Goal: Find specific page/section: Find specific page/section

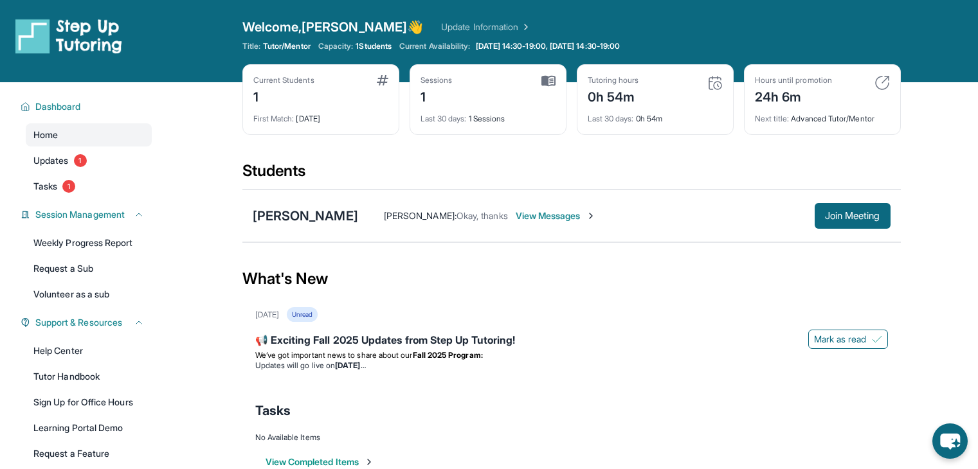
scroll to position [86, 0]
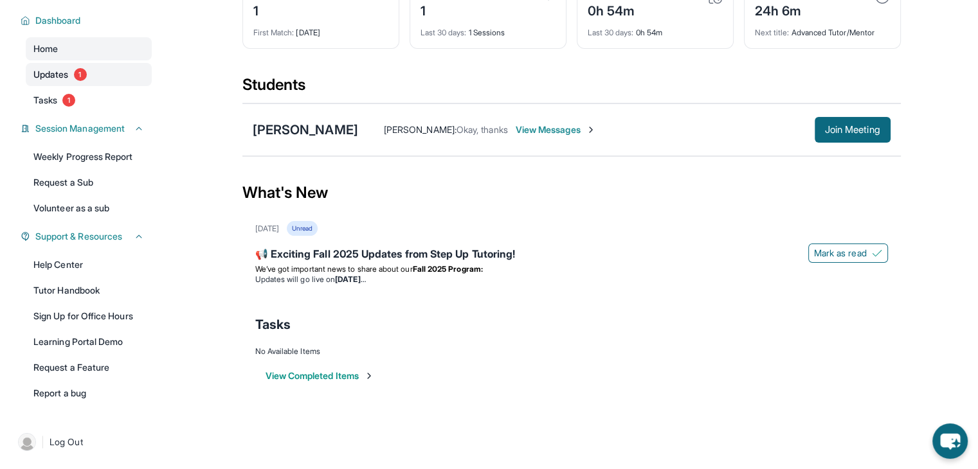
click at [69, 84] on link "Updates 1" at bounding box center [89, 74] width 126 height 23
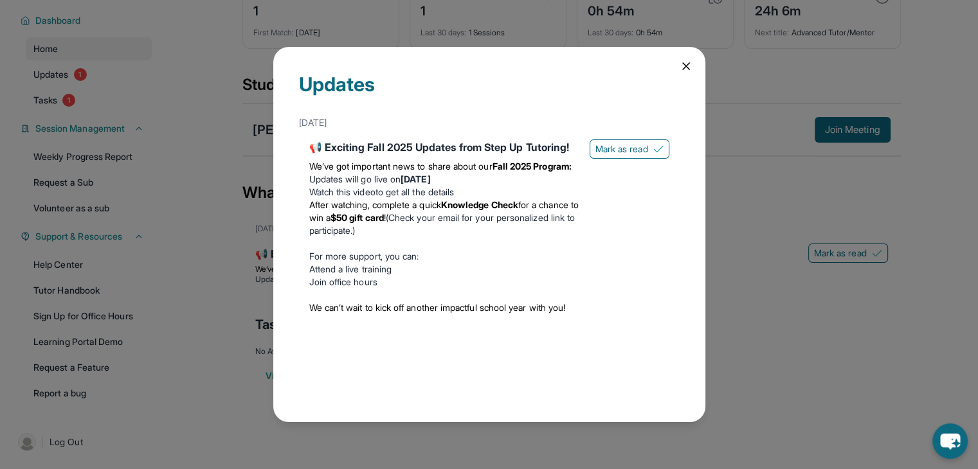
click at [683, 63] on icon at bounding box center [686, 66] width 6 height 6
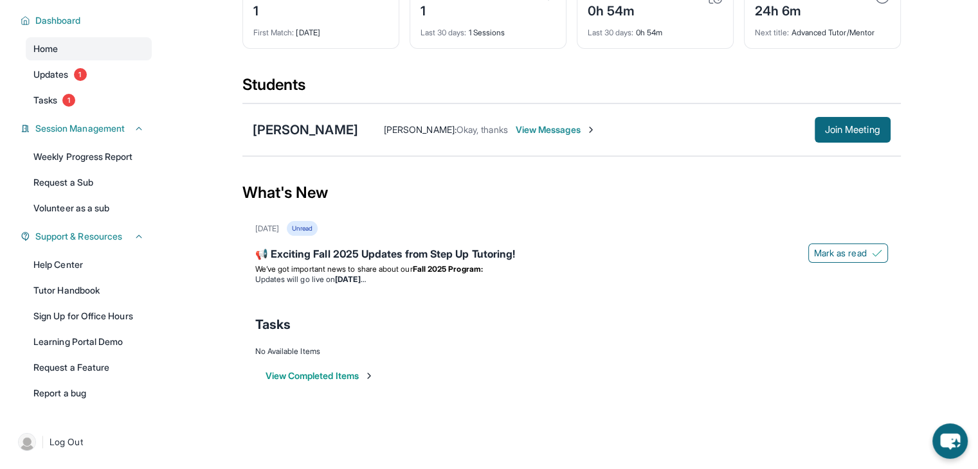
scroll to position [0, 0]
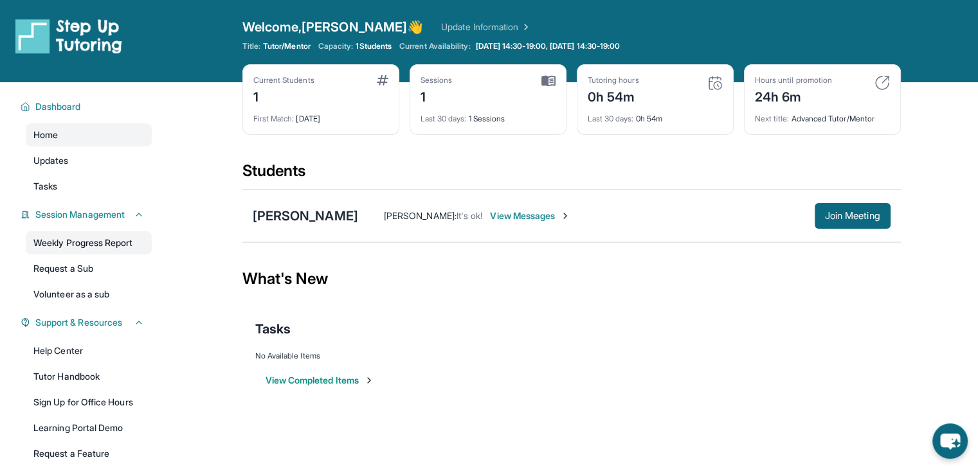
click at [100, 242] on link "Weekly Progress Report" at bounding box center [89, 242] width 126 height 23
click at [65, 160] on span "Updates" at bounding box center [50, 160] width 35 height 13
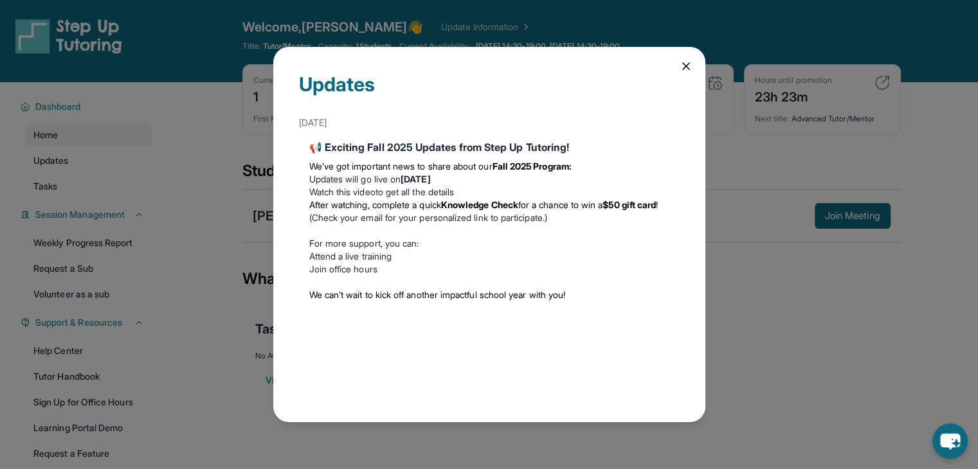
click at [691, 61] on icon at bounding box center [686, 66] width 13 height 13
